Goal: Task Accomplishment & Management: Manage account settings

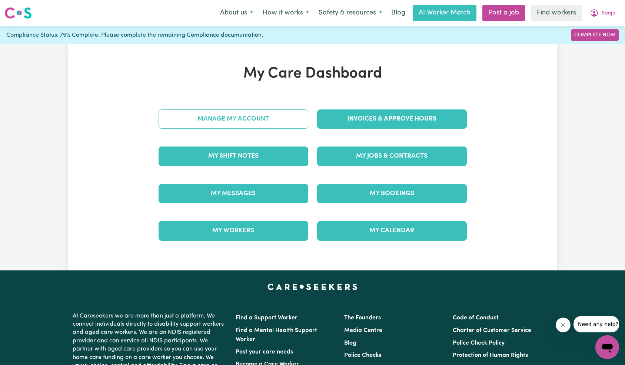
click at [268, 119] on link "Manage My Account" at bounding box center [234, 118] width 150 height 19
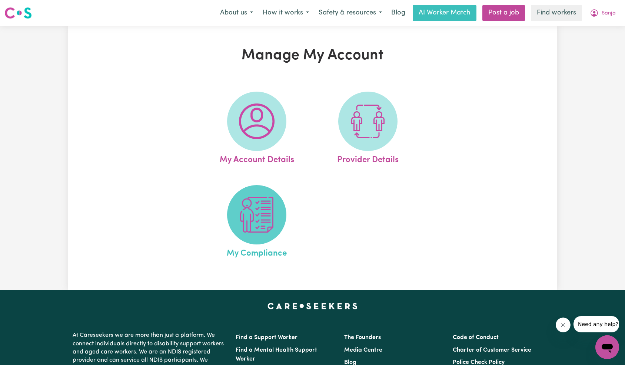
click at [265, 192] on span at bounding box center [256, 214] width 59 height 59
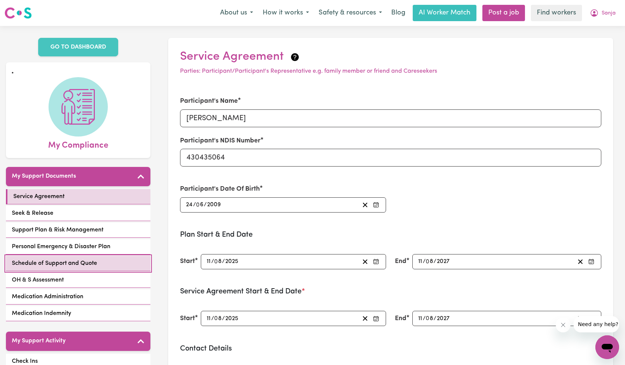
click at [96, 266] on span "Schedule of Support and Quote" at bounding box center [54, 263] width 85 height 9
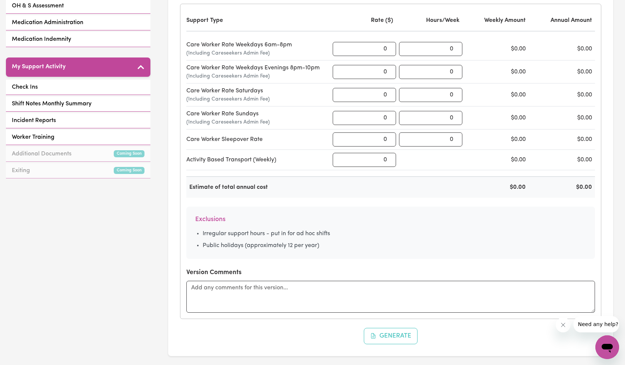
scroll to position [388, 0]
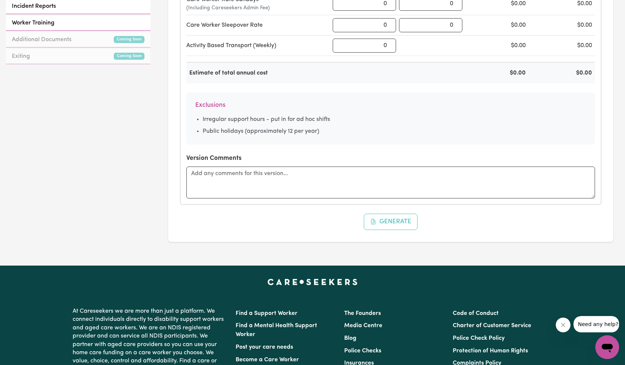
click at [359, 117] on li "Irregular support hours - put in for ad hoc shifts" at bounding box center [395, 119] width 384 height 9
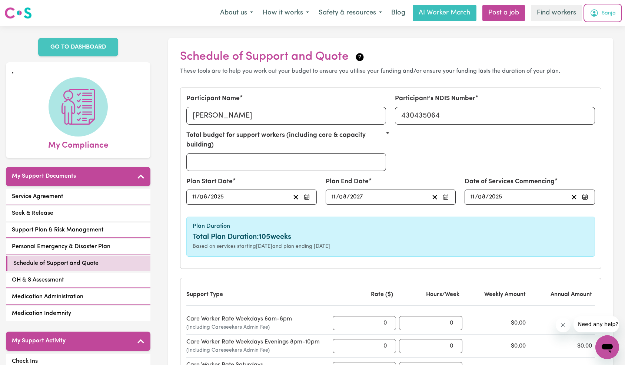
drag, startPoint x: 604, startPoint y: 13, endPoint x: 605, endPoint y: 18, distance: 4.5
click at [604, 14] on span "Sanja" at bounding box center [609, 13] width 14 height 8
click at [605, 42] on link "Logout" at bounding box center [591, 43] width 59 height 14
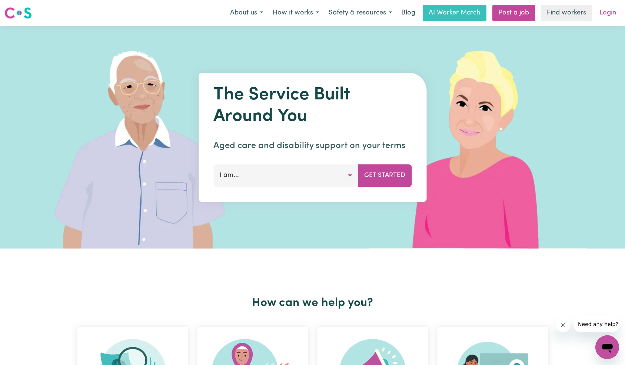
click at [609, 18] on link "Login" at bounding box center [608, 13] width 26 height 16
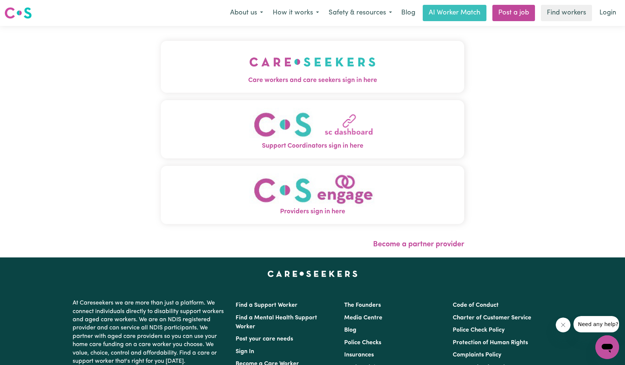
click at [250, 65] on img "Care workers and care seekers sign in here" at bounding box center [313, 61] width 126 height 27
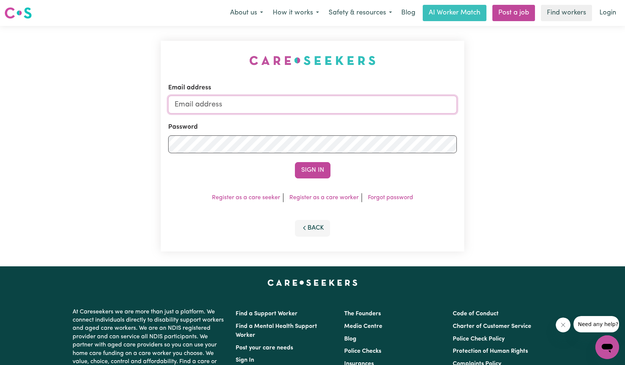
click at [303, 103] on input "Email address" at bounding box center [312, 105] width 289 height 18
type input "florenzkeirtcuizon+client@gmail.com"
click at [313, 166] on button "Sign In" at bounding box center [313, 170] width 36 height 16
